Goal: Information Seeking & Learning: Learn about a topic

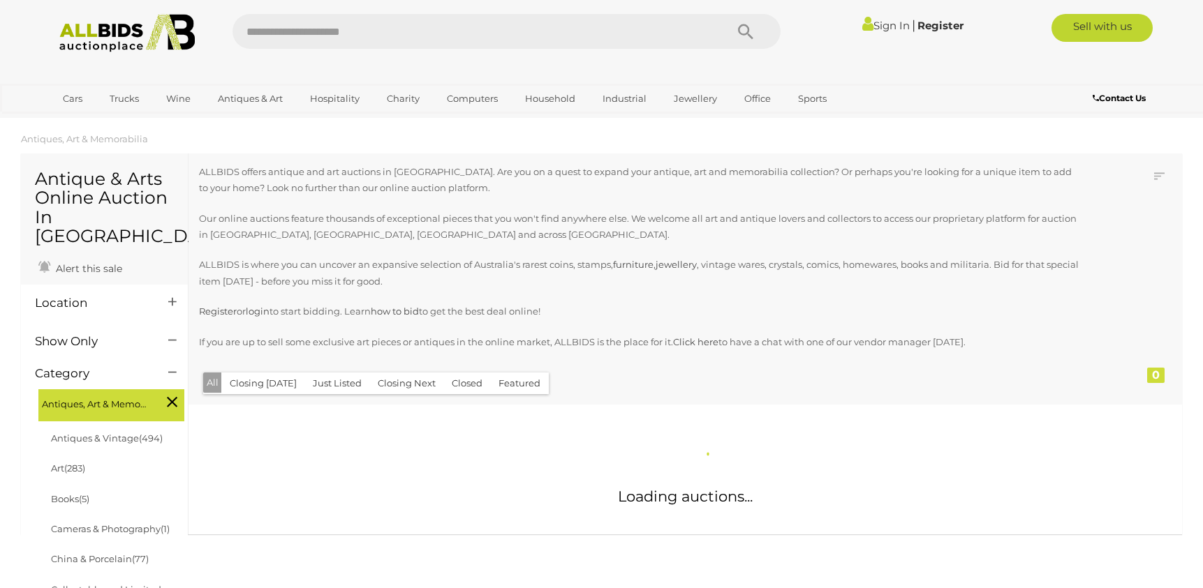
scroll to position [11, 0]
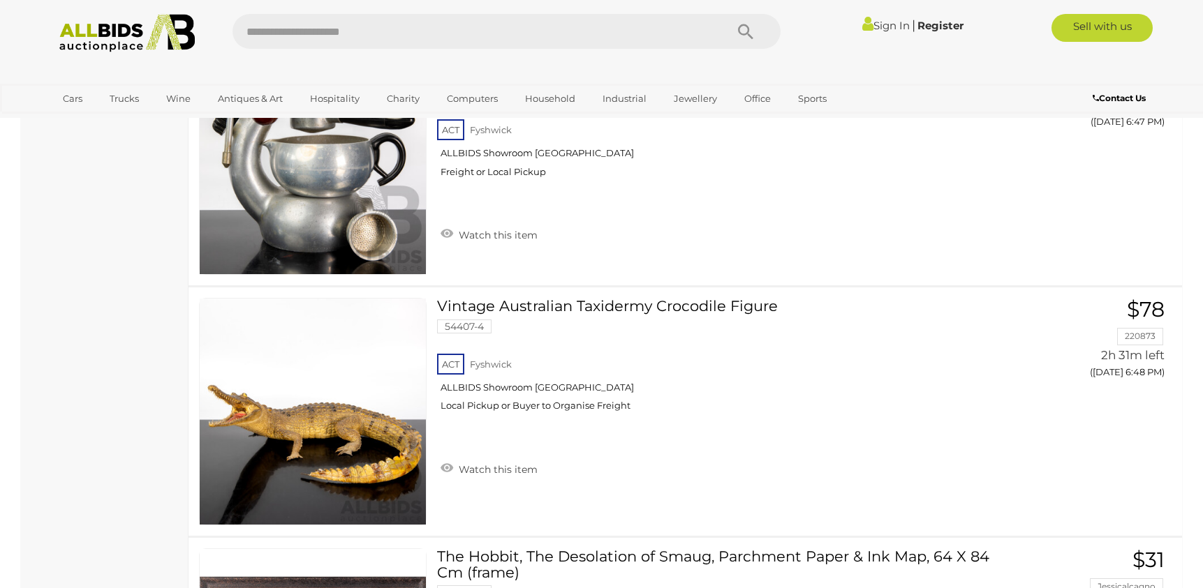
scroll to position [8759, 0]
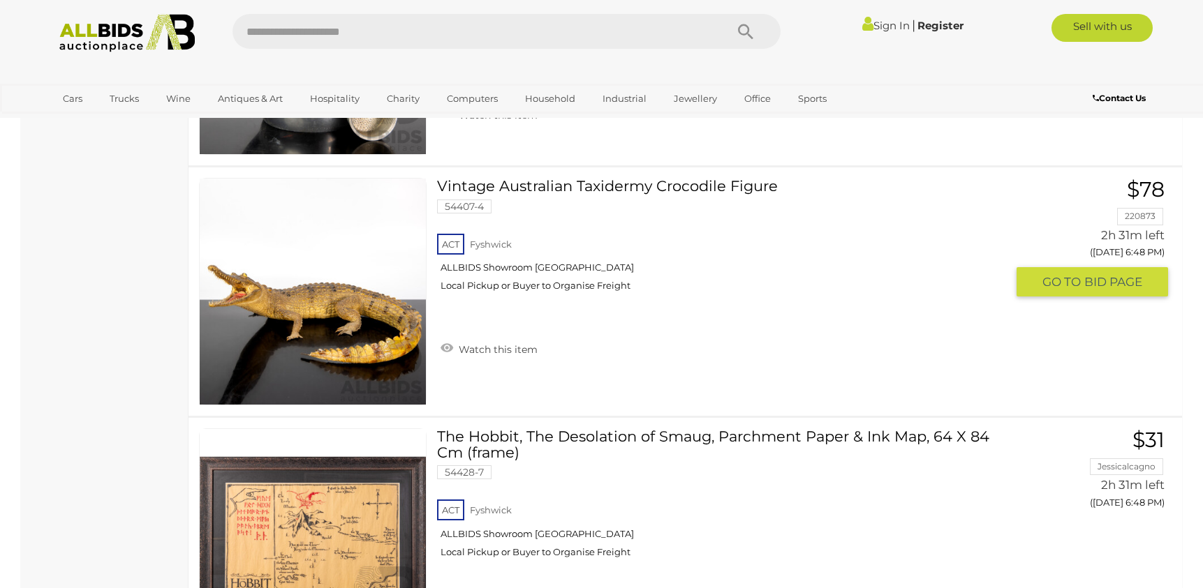
click at [566, 183] on link "Vintage Australian Taxidermy Crocodile Figure 54407-4 ACT Fyshwick ALLBIDS Show…" at bounding box center [726, 240] width 558 height 124
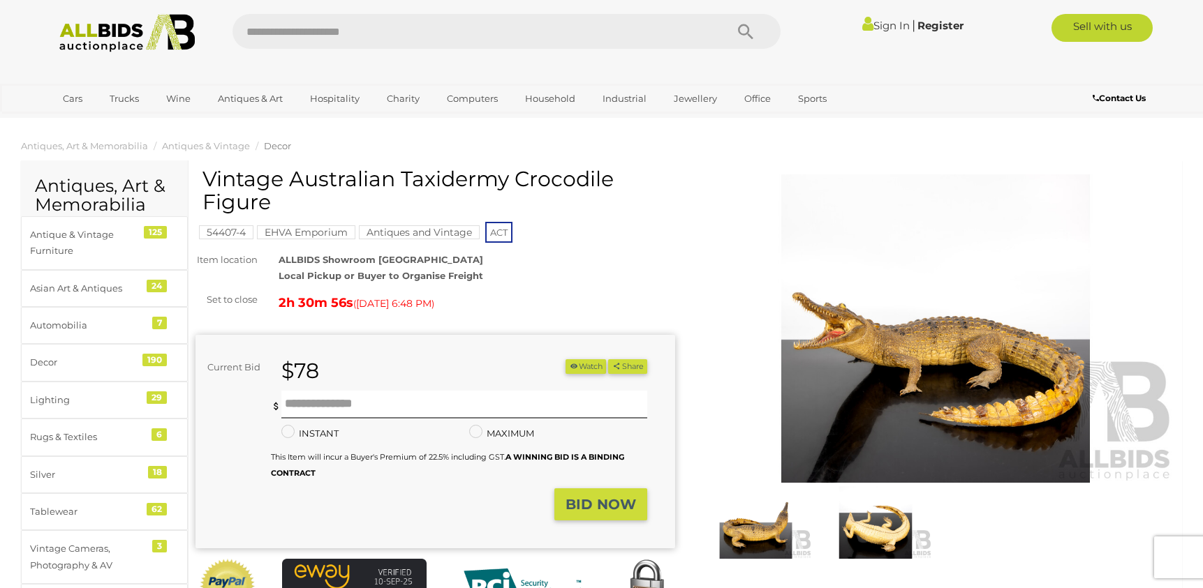
click at [865, 552] on img at bounding box center [875, 522] width 113 height 73
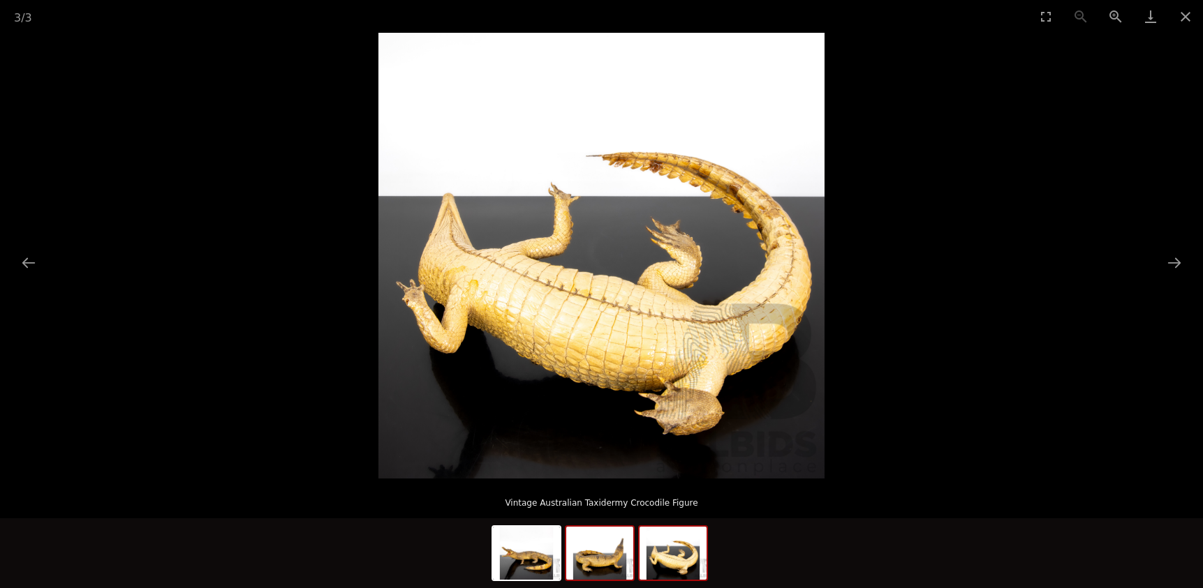
click at [601, 574] on img at bounding box center [599, 553] width 67 height 53
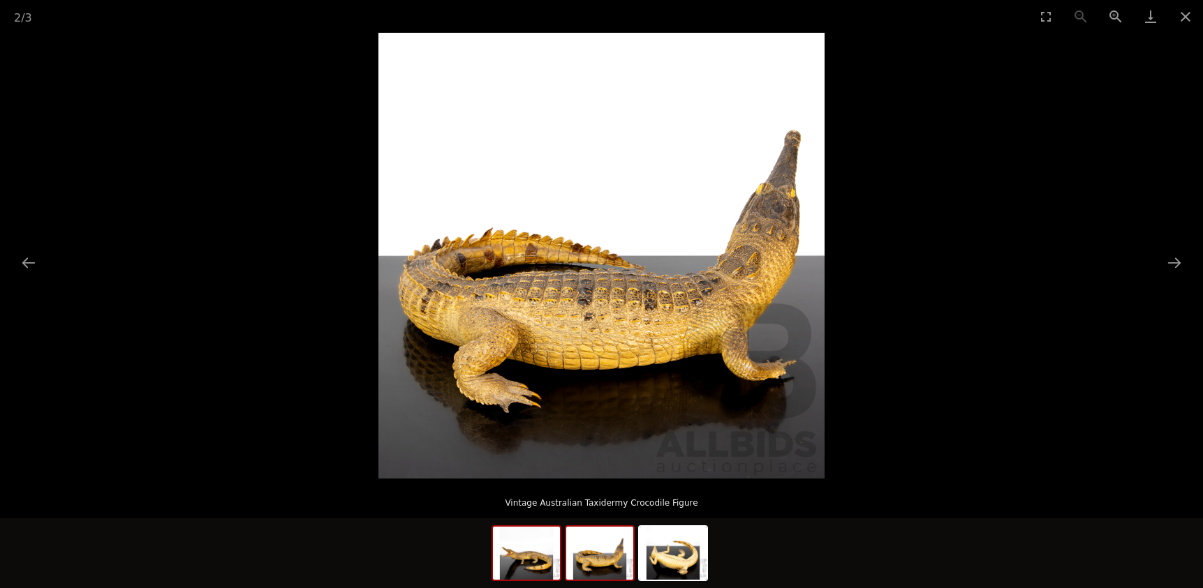
click at [530, 564] on img at bounding box center [526, 553] width 67 height 53
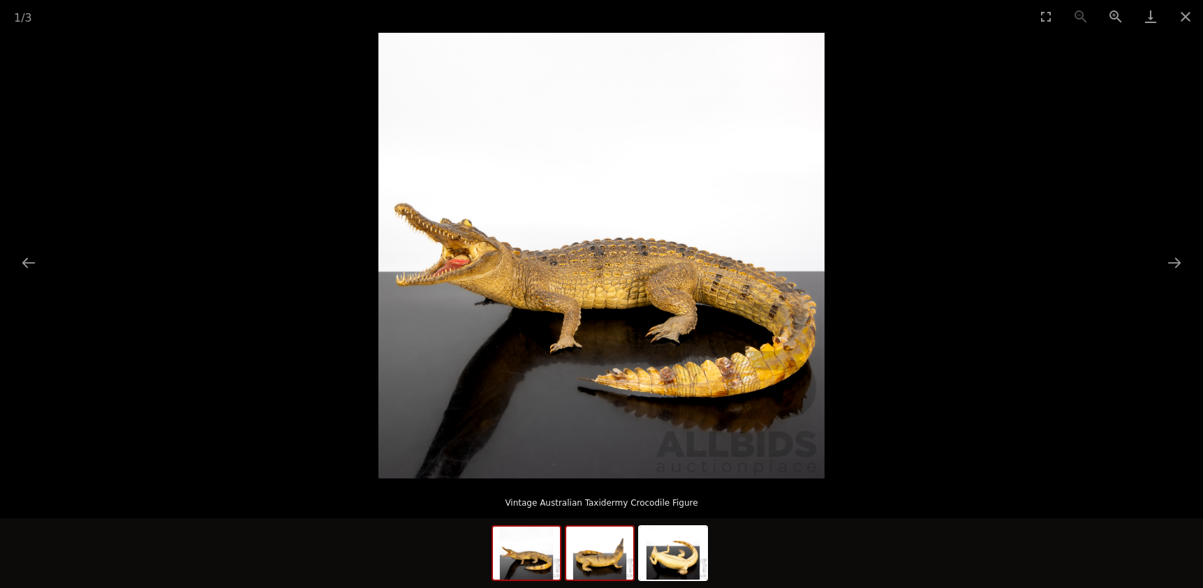
click at [613, 576] on img at bounding box center [599, 553] width 67 height 53
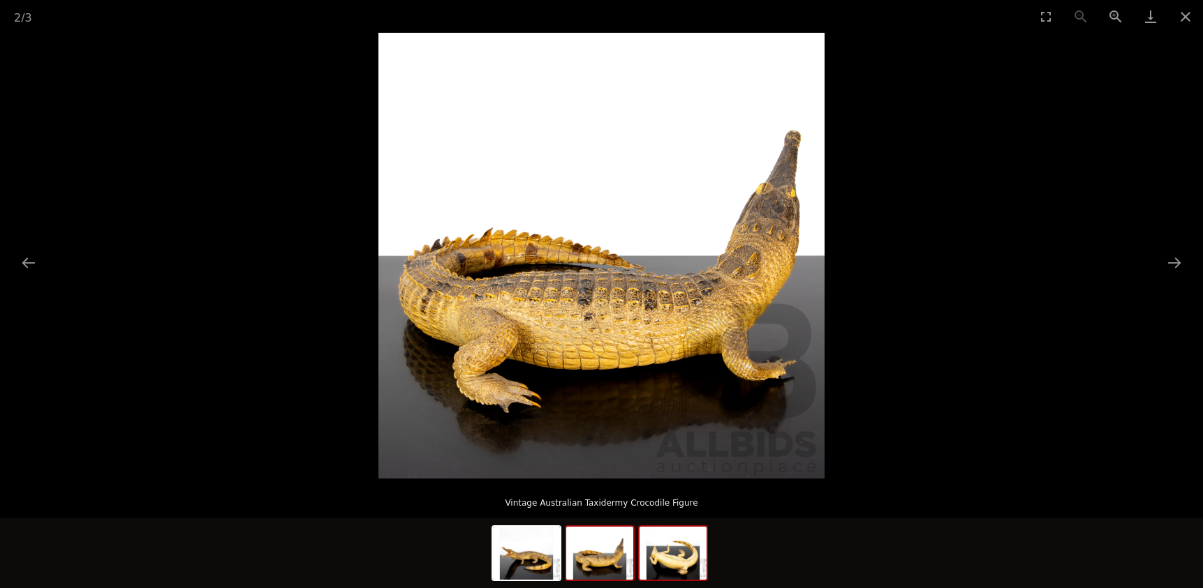
click at [683, 570] on img at bounding box center [672, 553] width 67 height 53
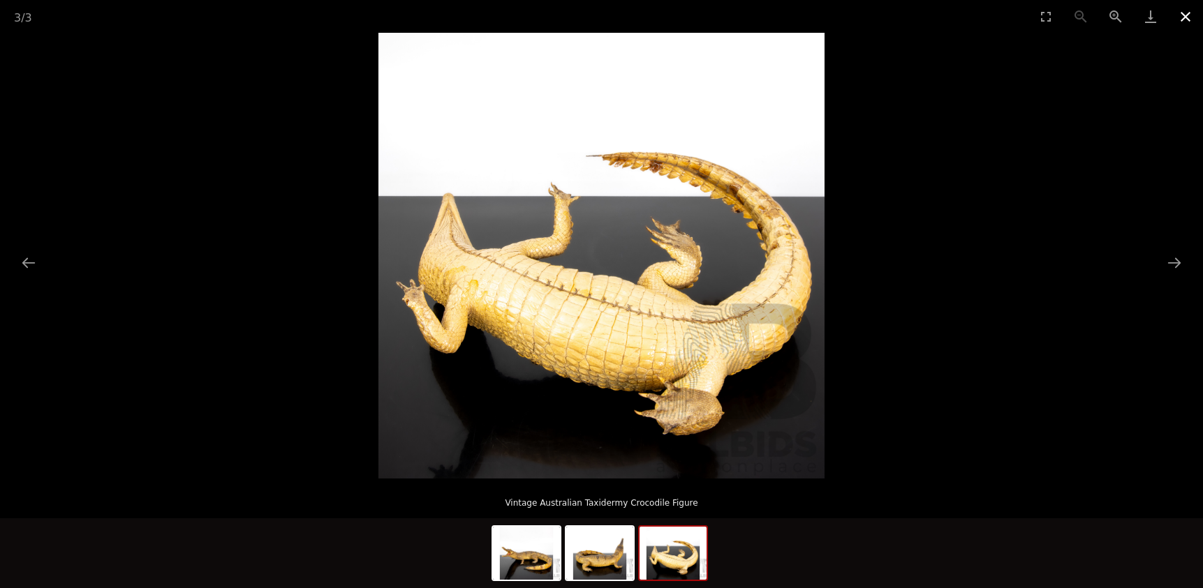
click at [1189, 17] on button "Close gallery" at bounding box center [1185, 16] width 35 height 33
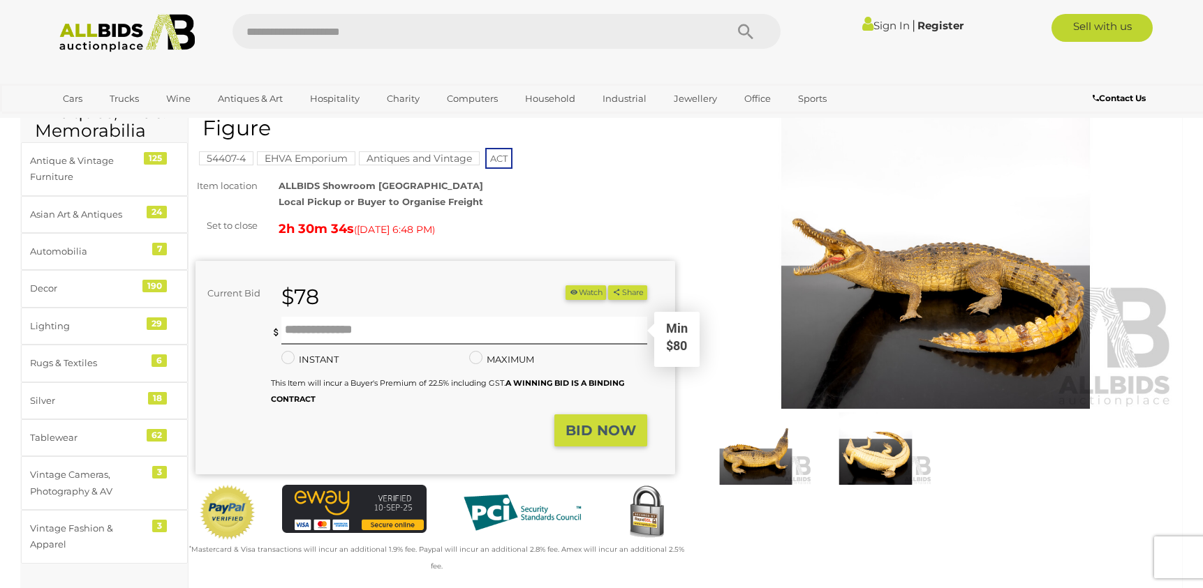
scroll to position [82, 0]
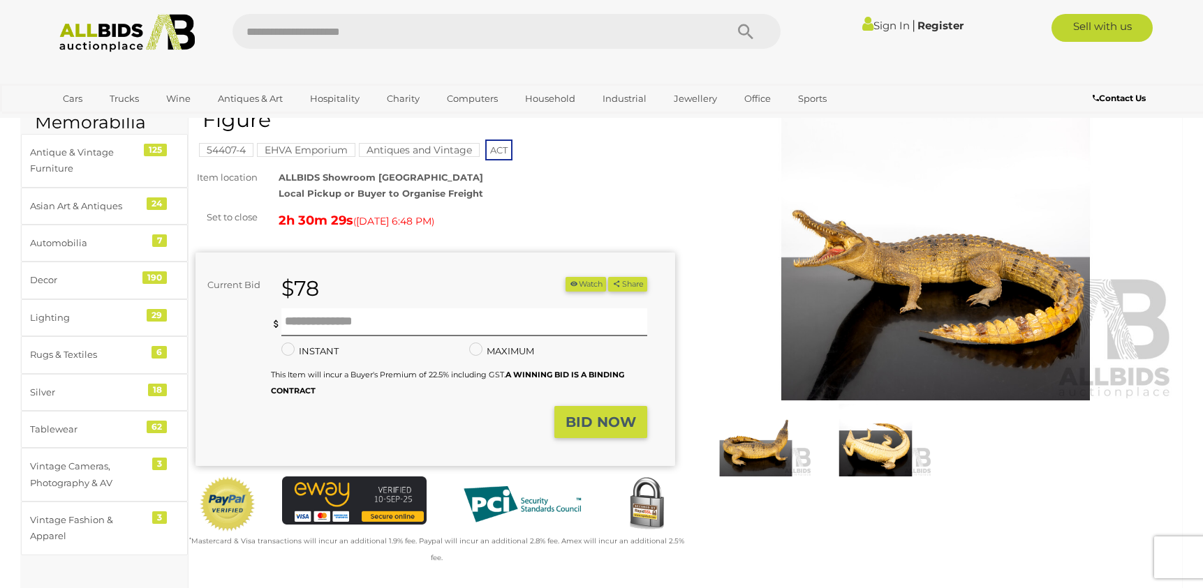
drag, startPoint x: 281, startPoint y: 223, endPoint x: 384, endPoint y: 211, distance: 103.4
click at [384, 211] on div "2h 30m 29s ( Today 6:48 PM )" at bounding box center [476, 220] width 396 height 22
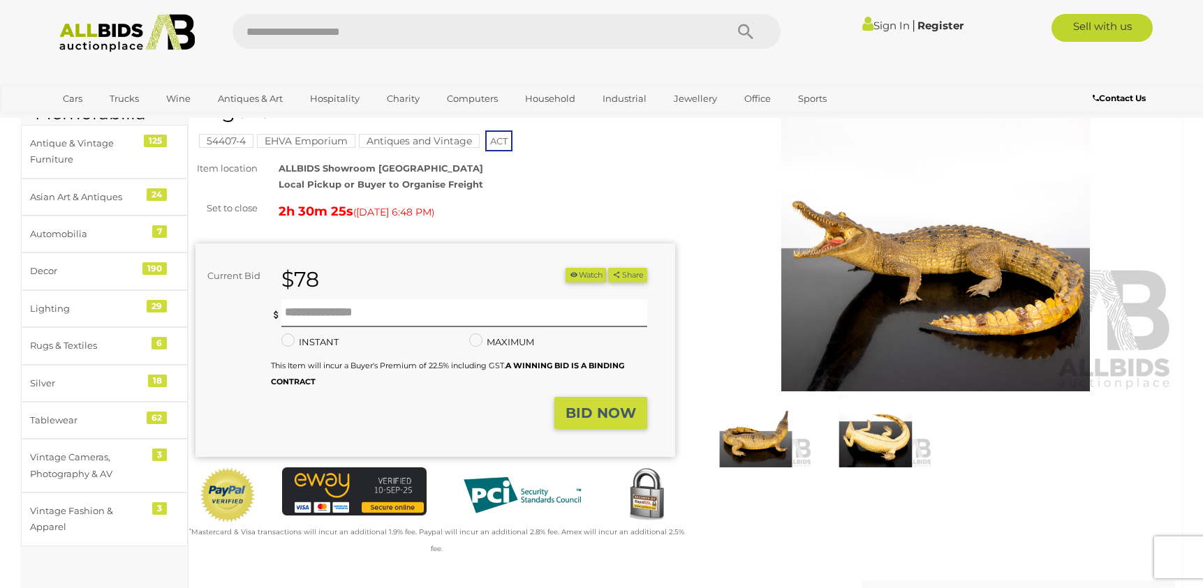
scroll to position [0, 0]
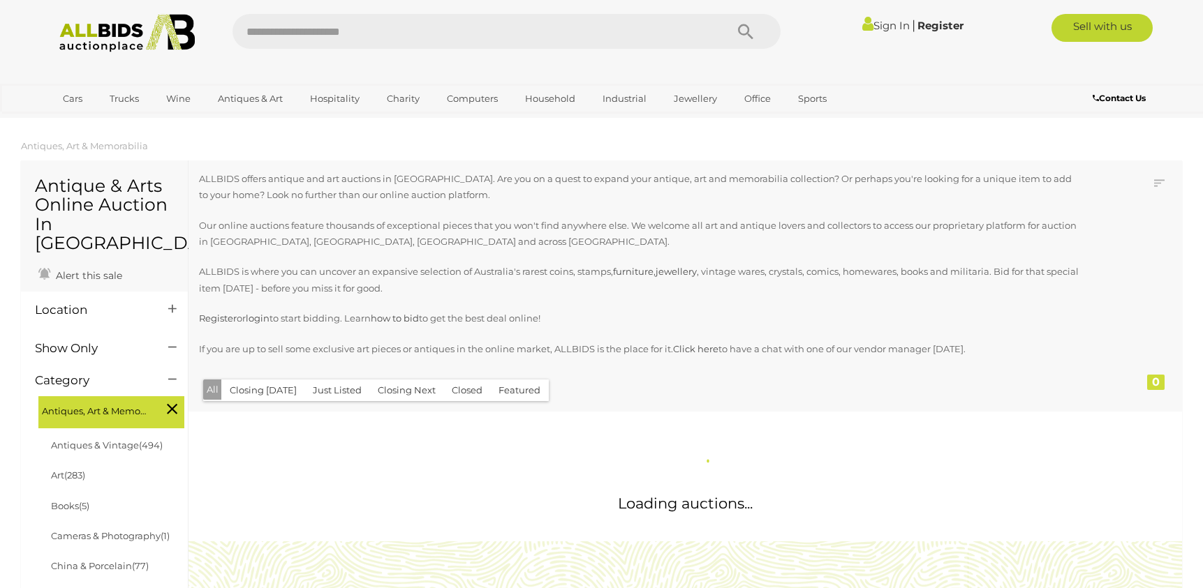
scroll to position [1630, 0]
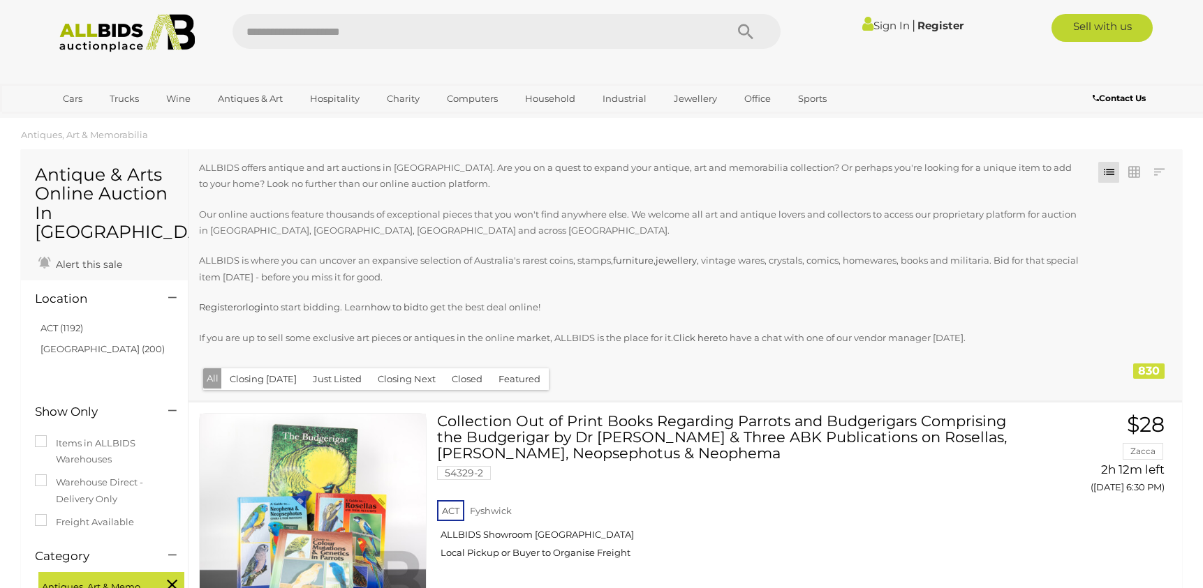
scroll to position [8853, 0]
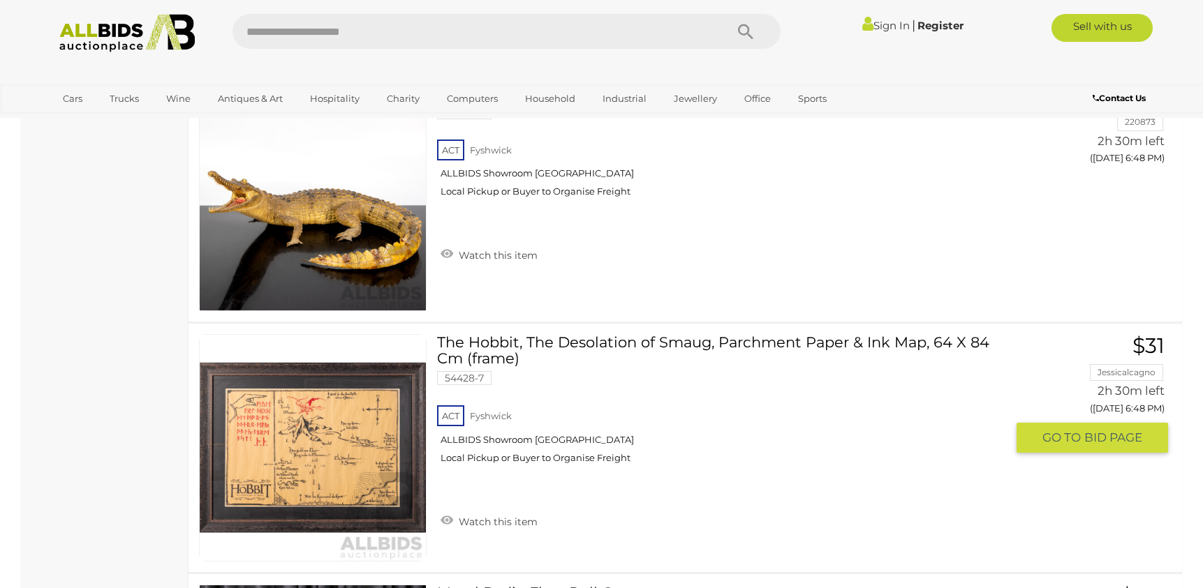
click at [618, 347] on link "The Hobbit, The Desolation of Smaug, Parchment Paper & Ink Map, 64 X 84 Cm (fra…" at bounding box center [726, 404] width 558 height 140
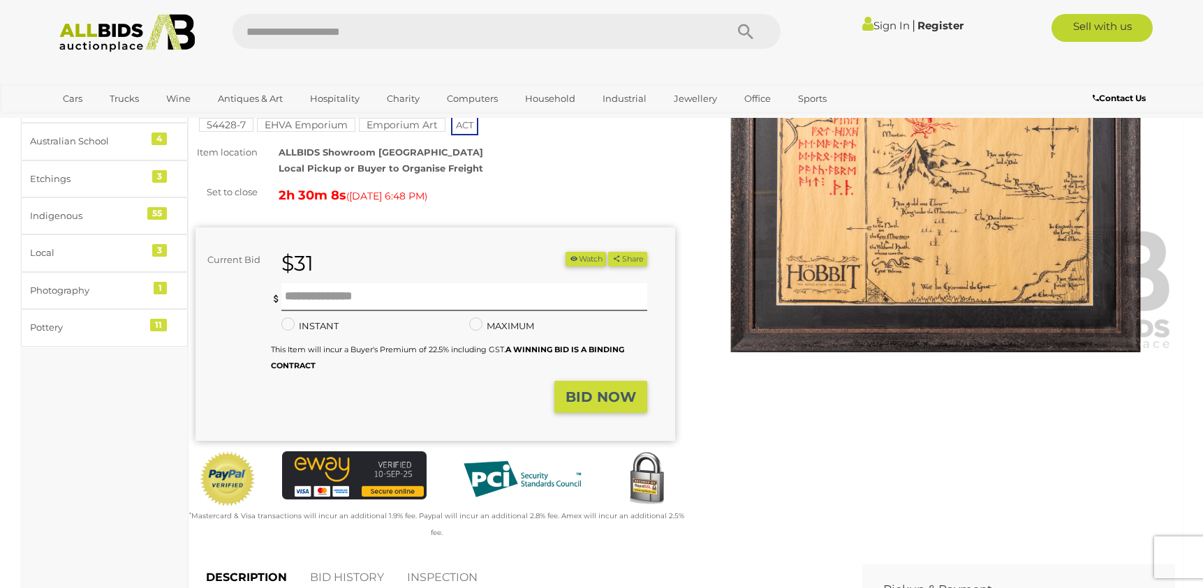
scroll to position [479, 0]
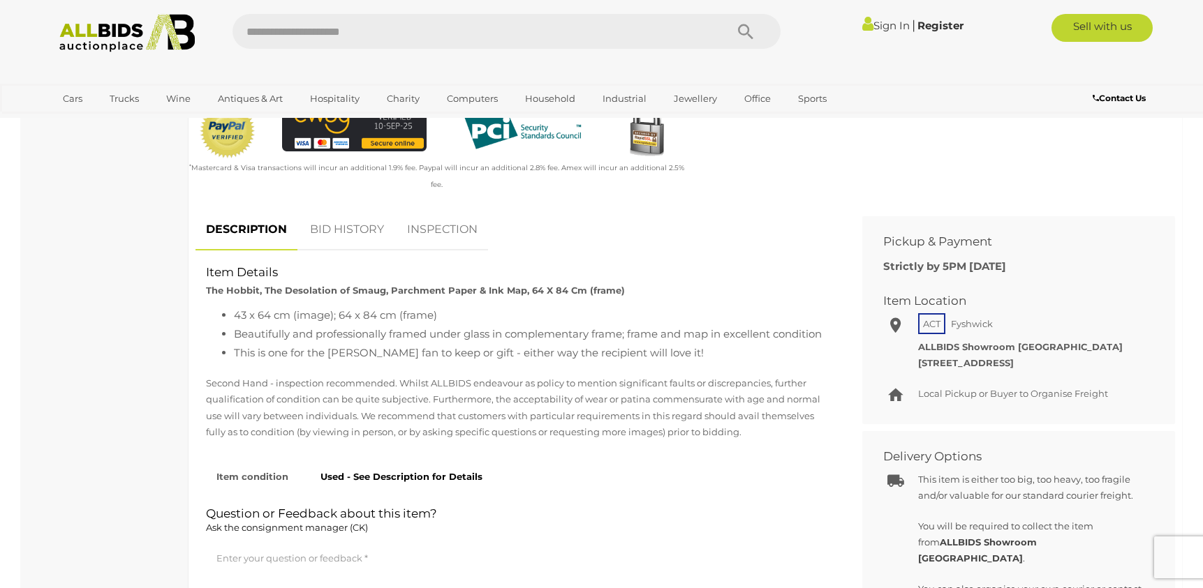
click at [461, 222] on link "INSPECTION" at bounding box center [441, 229] width 91 height 41
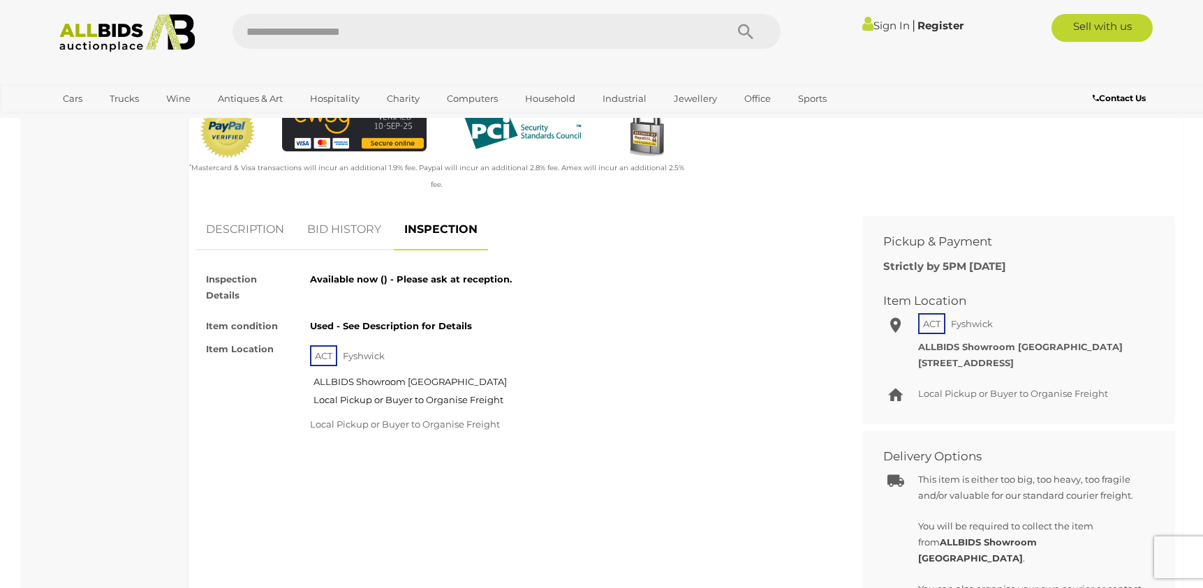
click at [248, 209] on link "DESCRIPTION" at bounding box center [244, 229] width 99 height 41
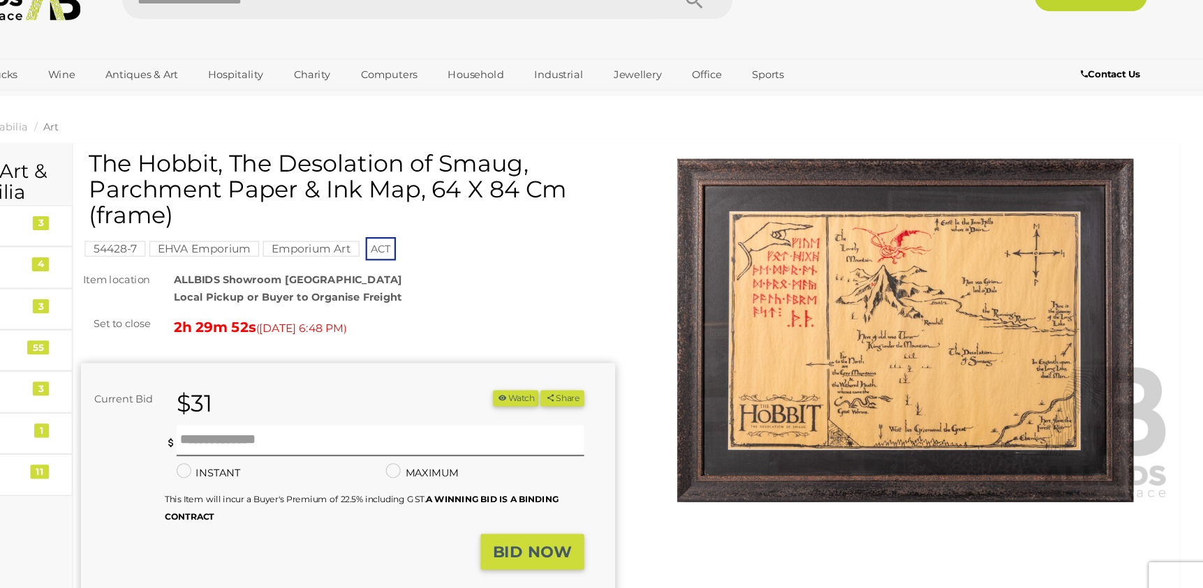
scroll to position [0, 0]
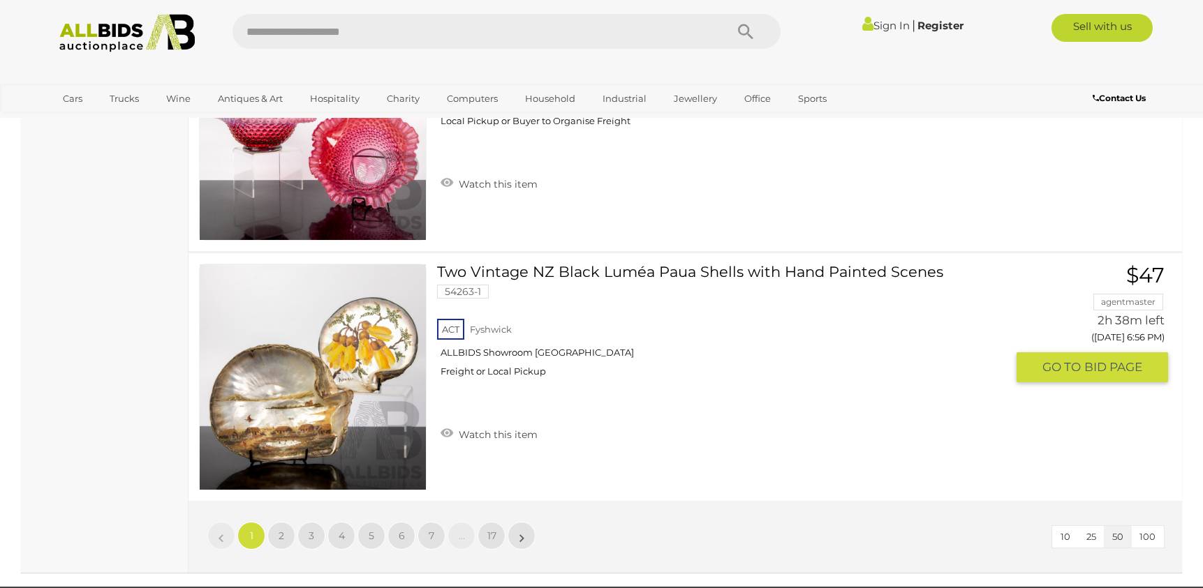
scroll to position [12432, 0]
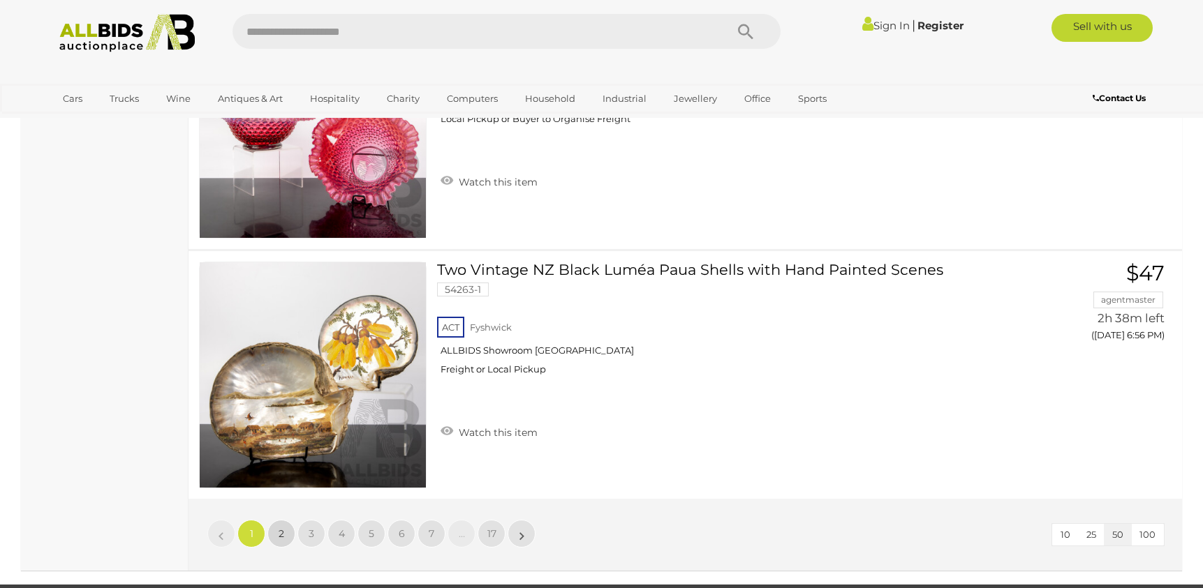
click at [279, 536] on span "2" at bounding box center [281, 534] width 6 height 13
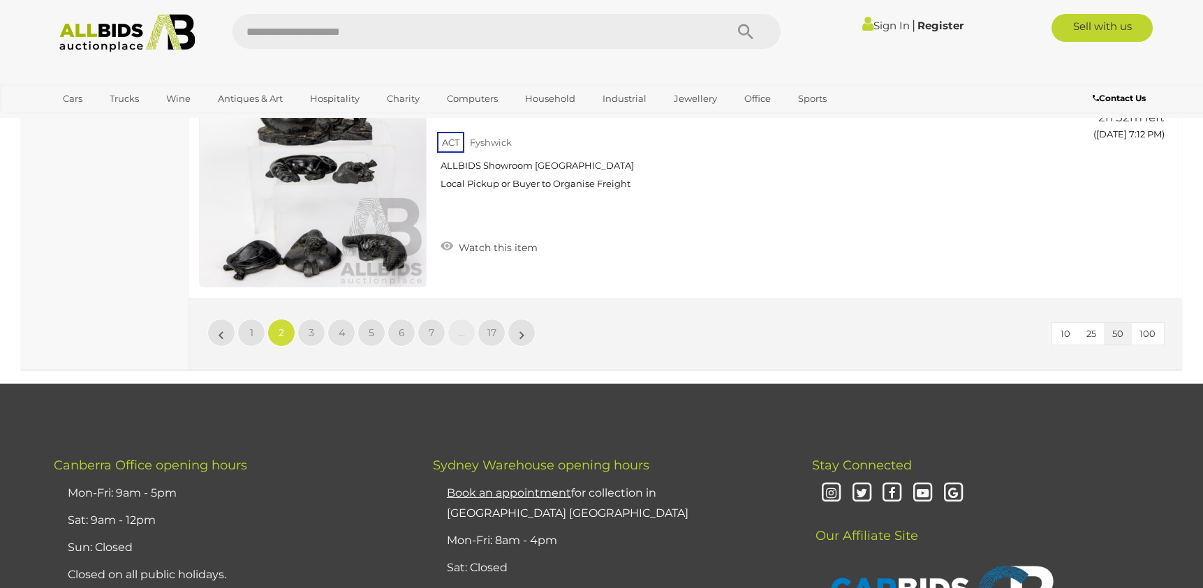
scroll to position [12533, 0]
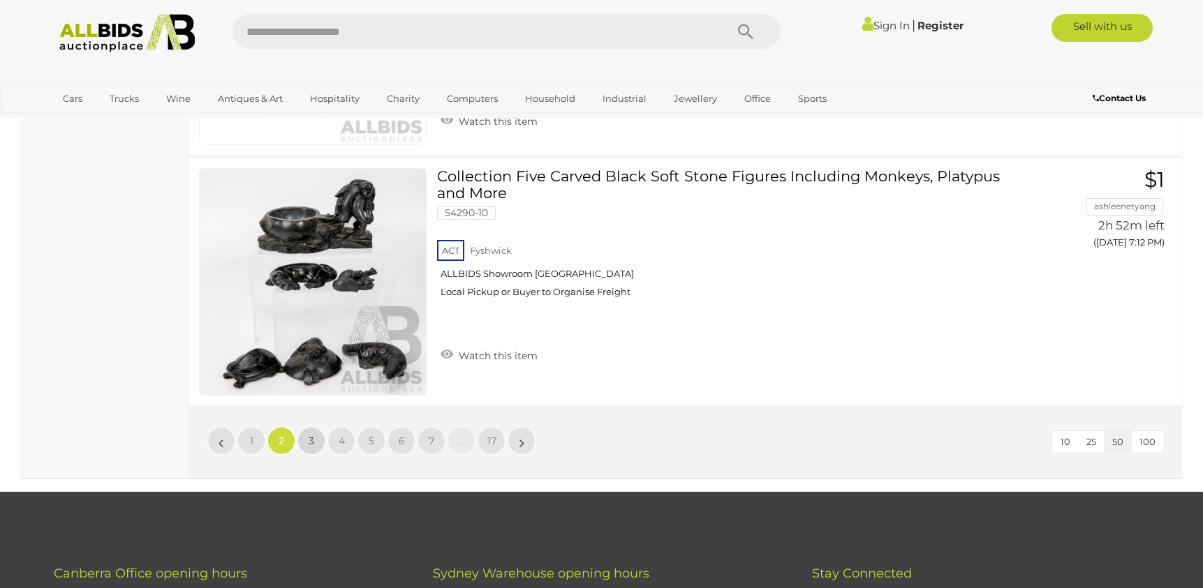
click at [310, 435] on span "3" at bounding box center [311, 441] width 6 height 13
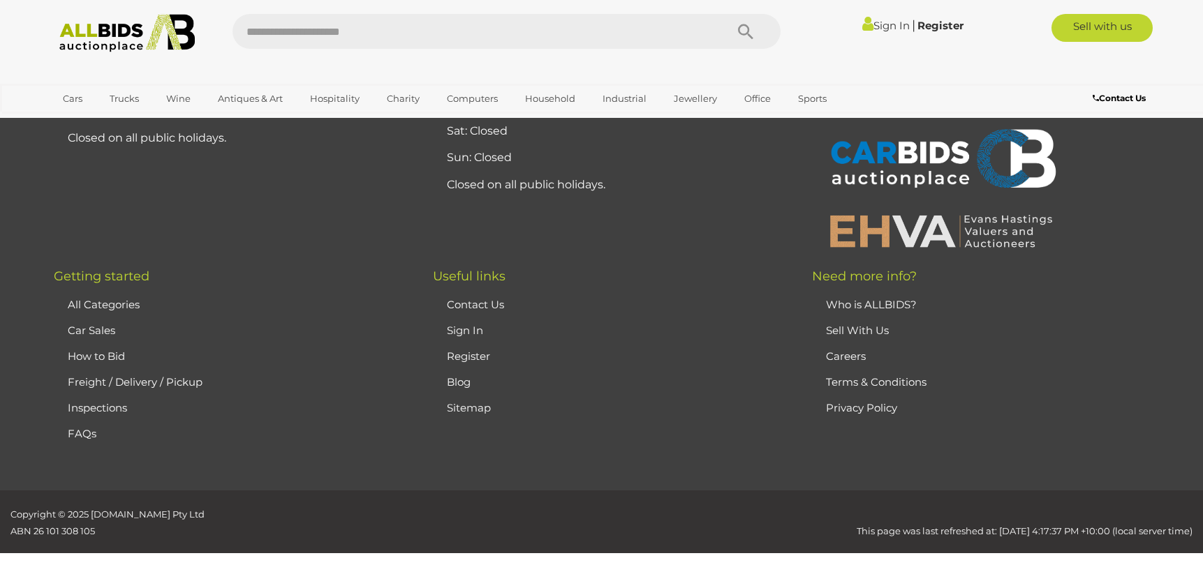
scroll to position [272, 0]
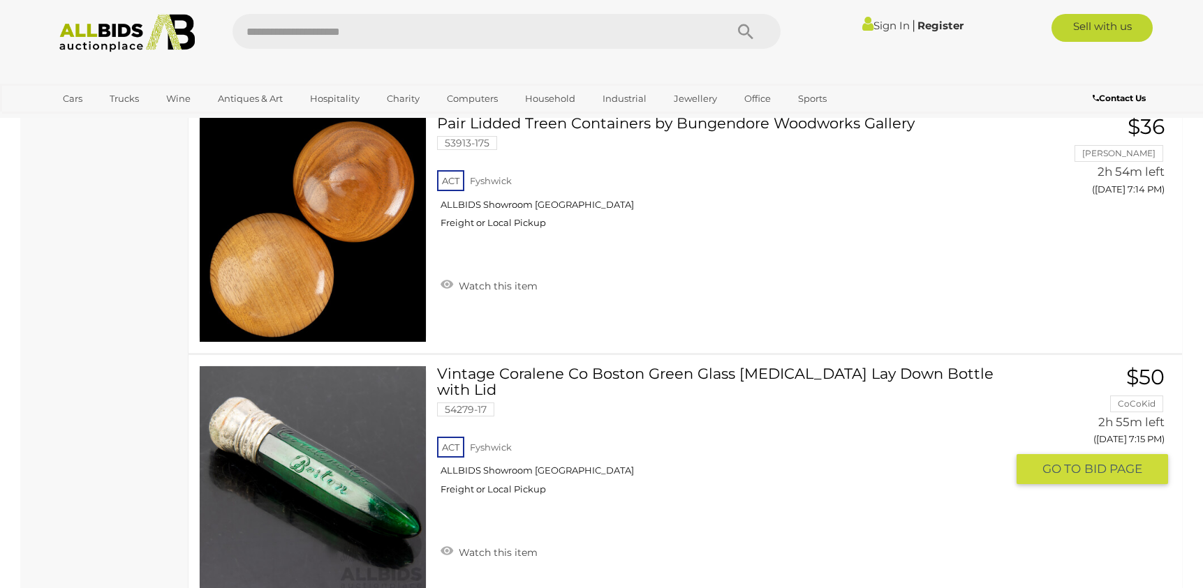
scroll to position [1311, 0]
click at [494, 444] on div "ACT [GEOGRAPHIC_DATA] ALLBIDS Showroom Fyshwick Freight or Local Pickup" at bounding box center [721, 469] width 569 height 72
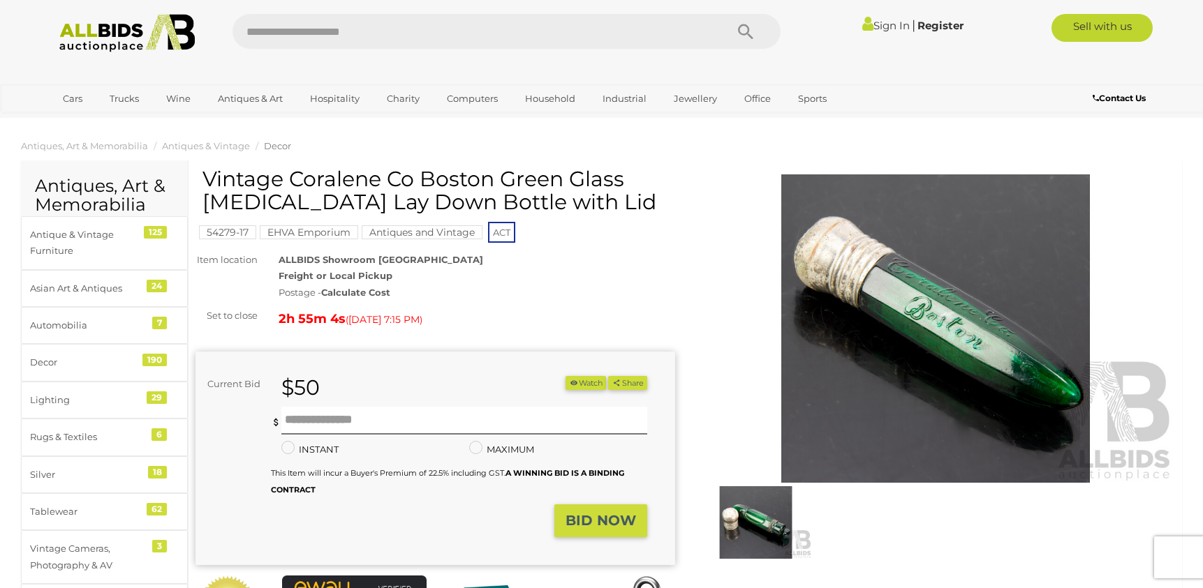
click at [311, 275] on strong "Freight or Local Pickup" at bounding box center [335, 275] width 114 height 11
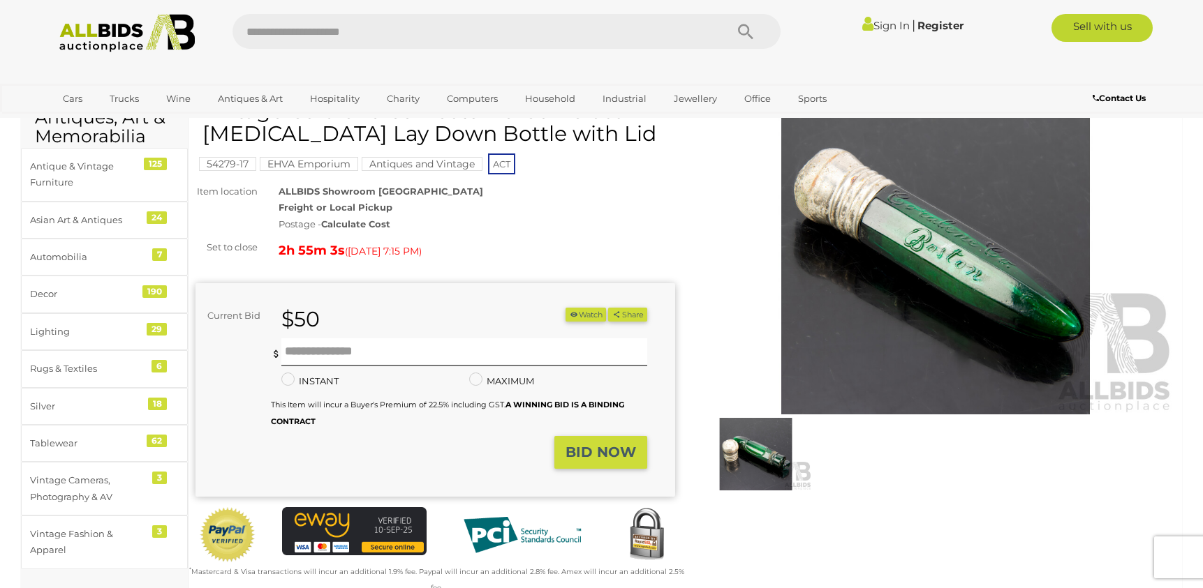
scroll to position [130, 0]
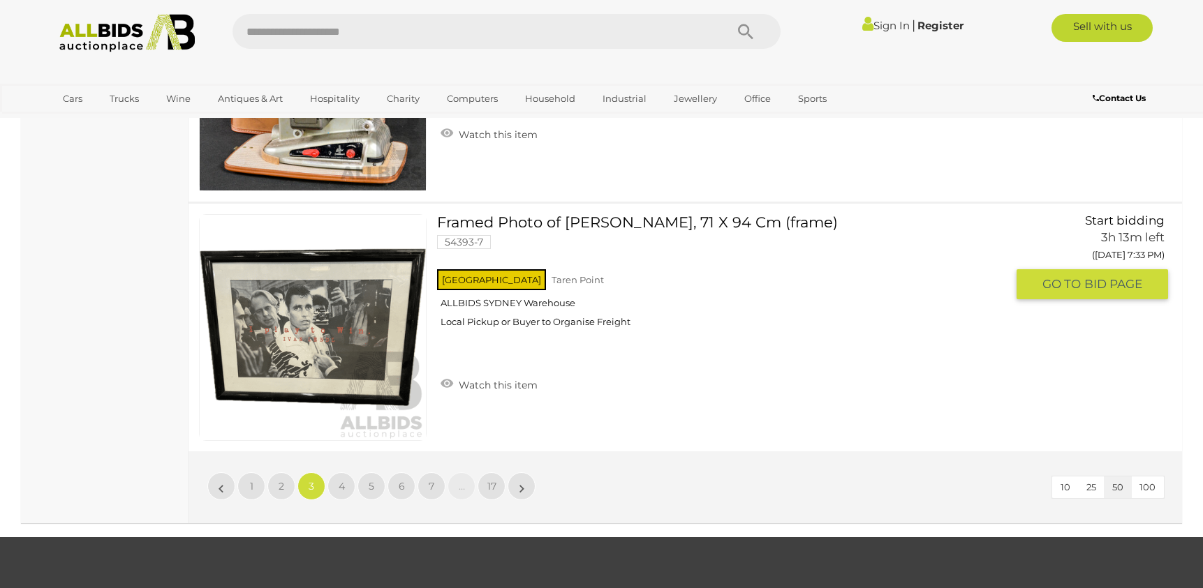
scroll to position [12490, 0]
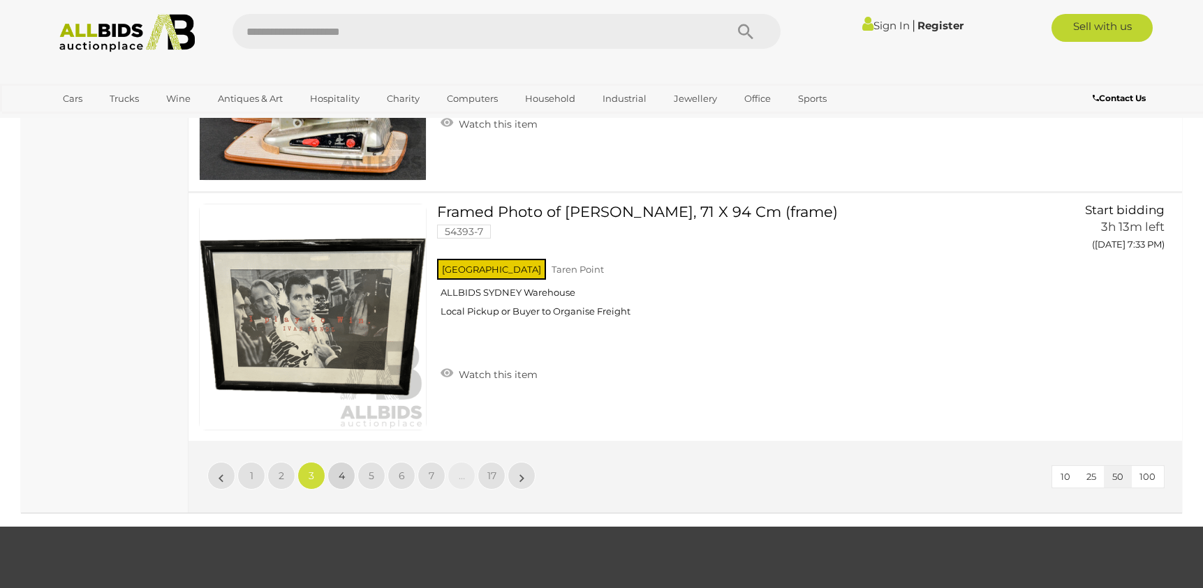
click at [342, 473] on span "4" at bounding box center [342, 476] width 6 height 13
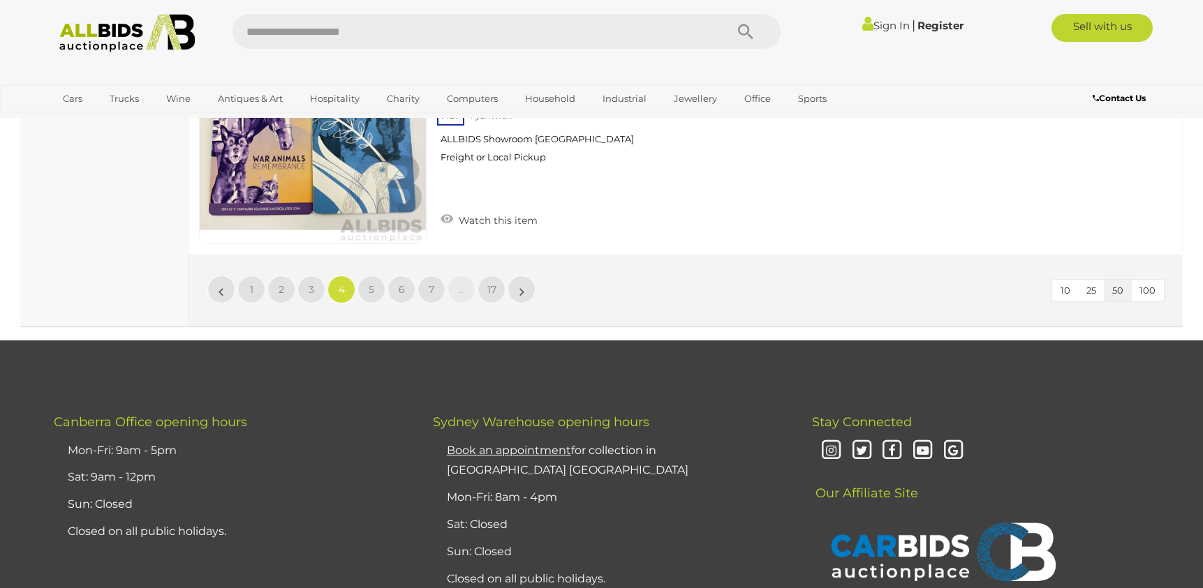
scroll to position [12576, 0]
